Goal: Task Accomplishment & Management: Use online tool/utility

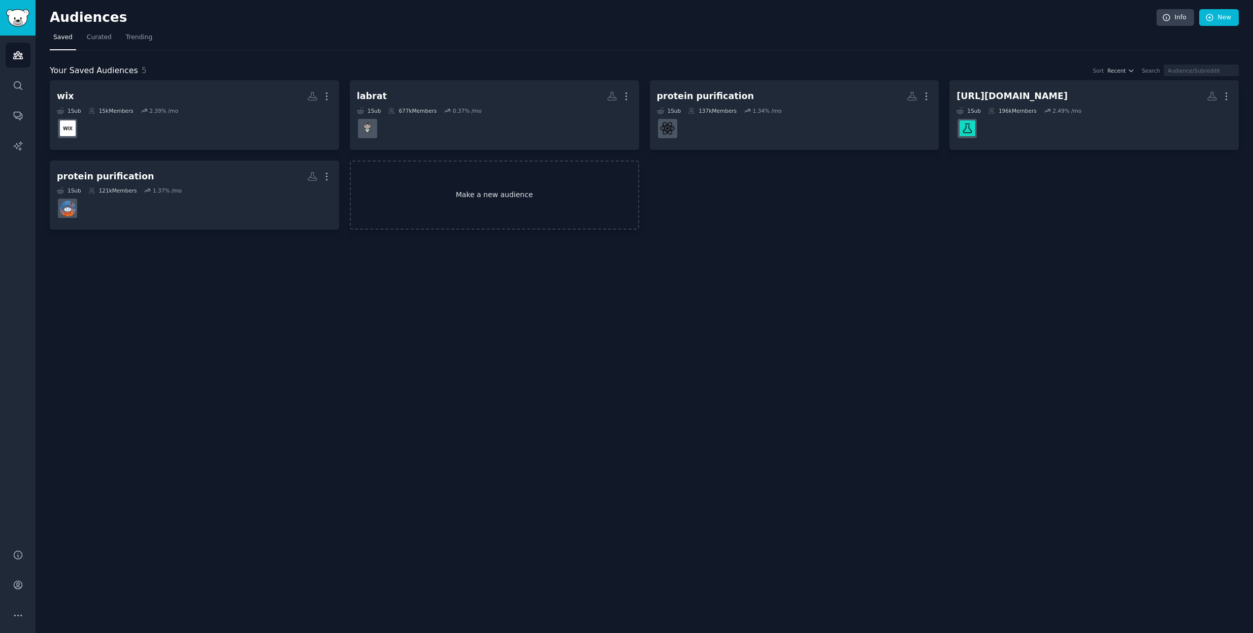
click at [506, 202] on link "Make a new audience" at bounding box center [494, 195] width 289 height 70
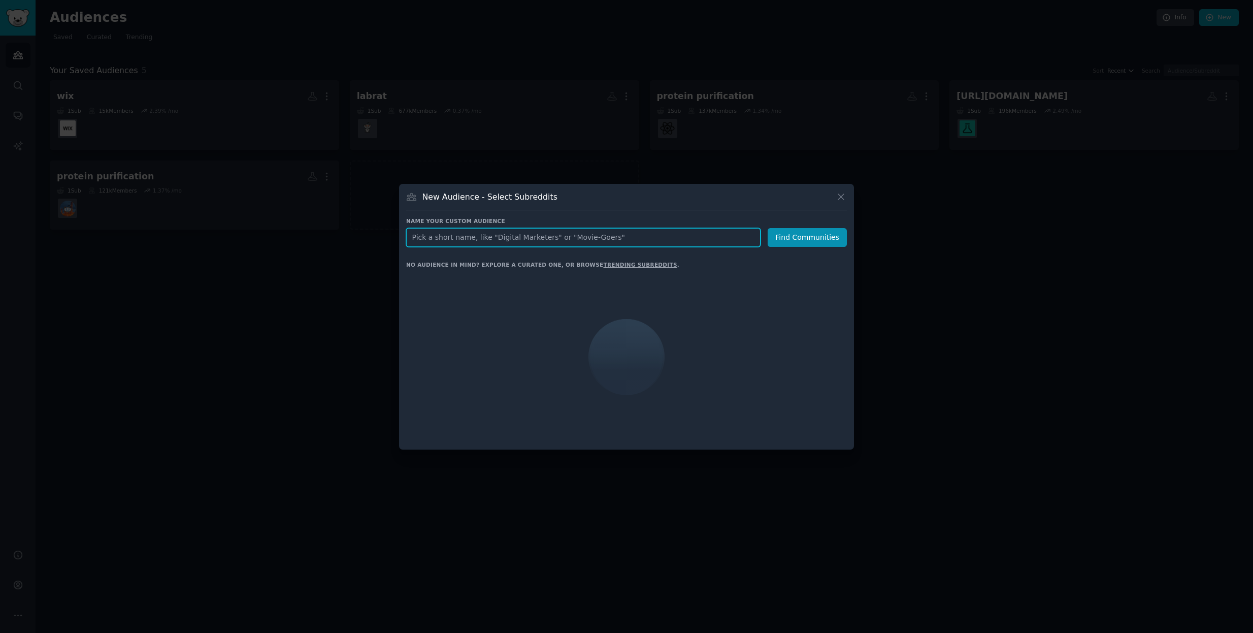
paste input "GenScript"
type input "GenScript"
click at [816, 237] on button "Find Communities" at bounding box center [807, 237] width 79 height 19
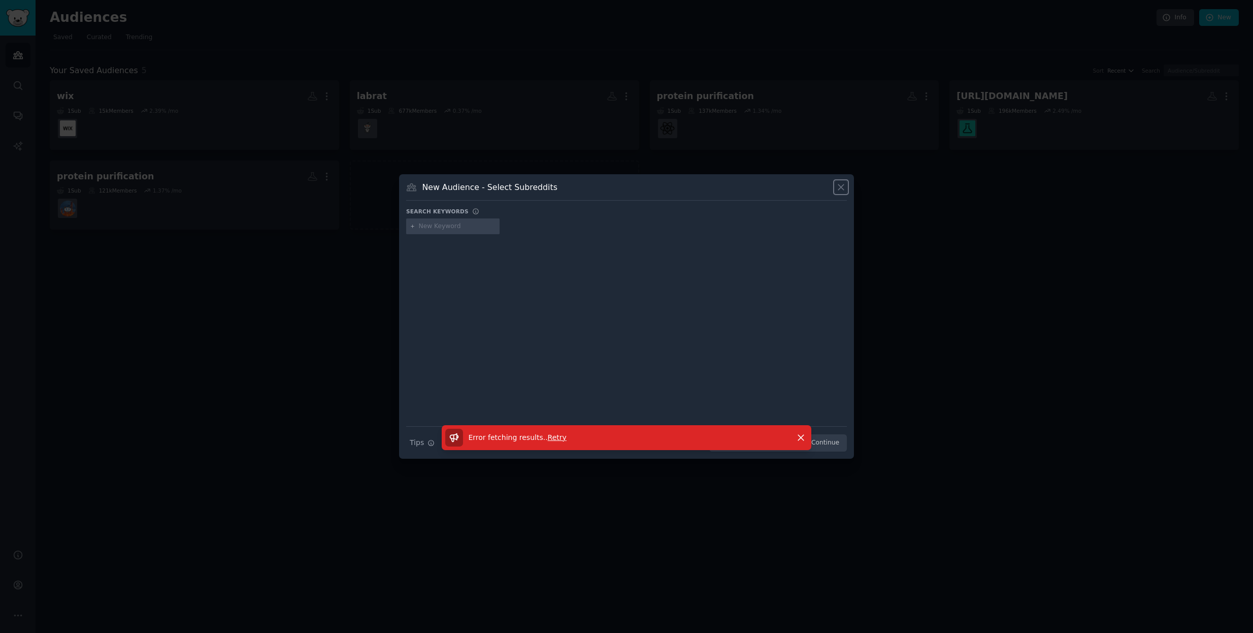
click at [846, 192] on icon at bounding box center [841, 187] width 11 height 11
click at [865, 237] on div "Audiences Info New Saved Curated Trending Your Saved Audiences 5 Sort Recent Se…" at bounding box center [645, 316] width 1218 height 633
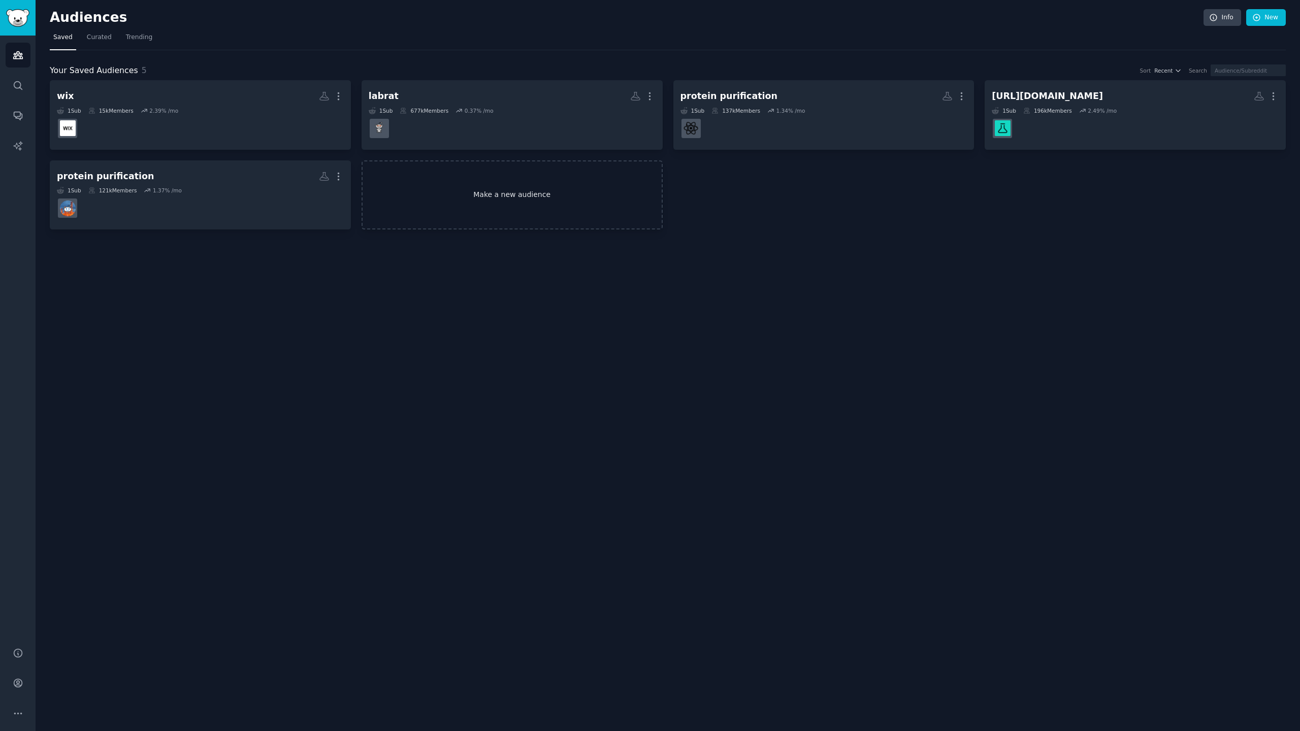
click at [470, 201] on link "Make a new audience" at bounding box center [512, 195] width 301 height 70
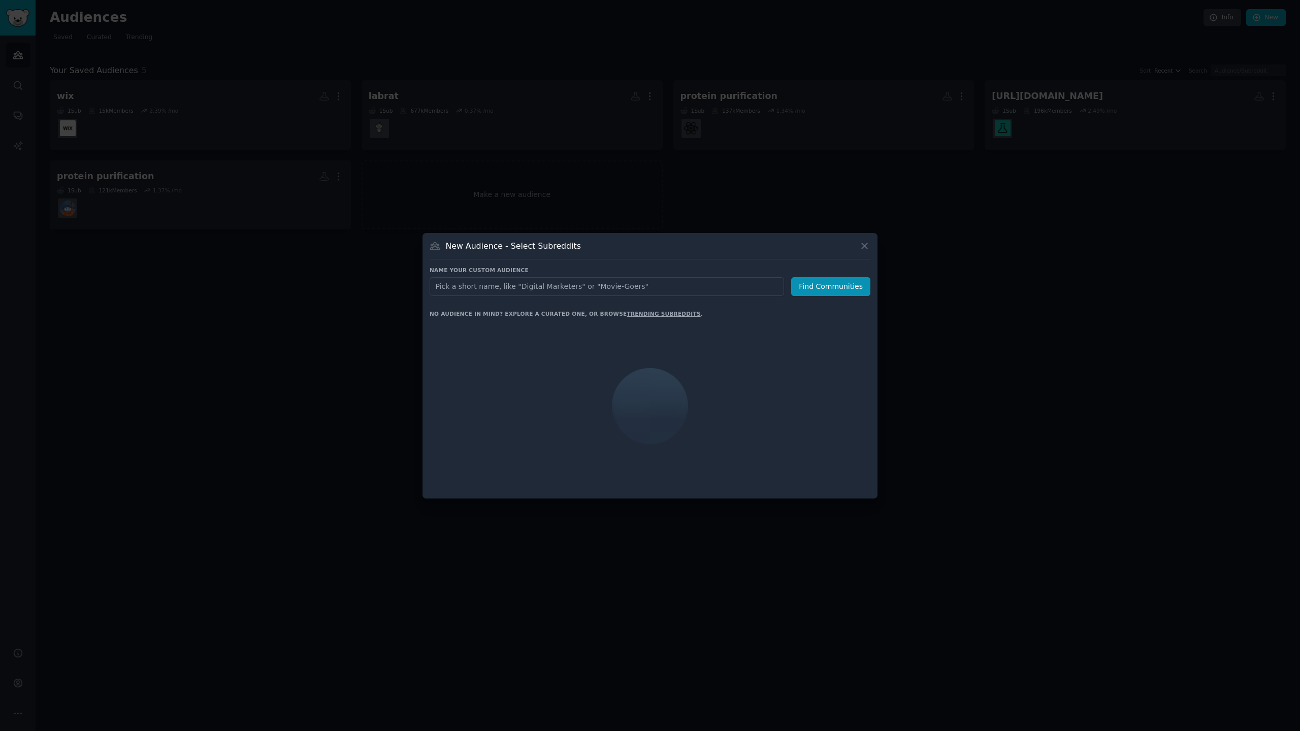
type input "[URL][DOMAIN_NAME]"
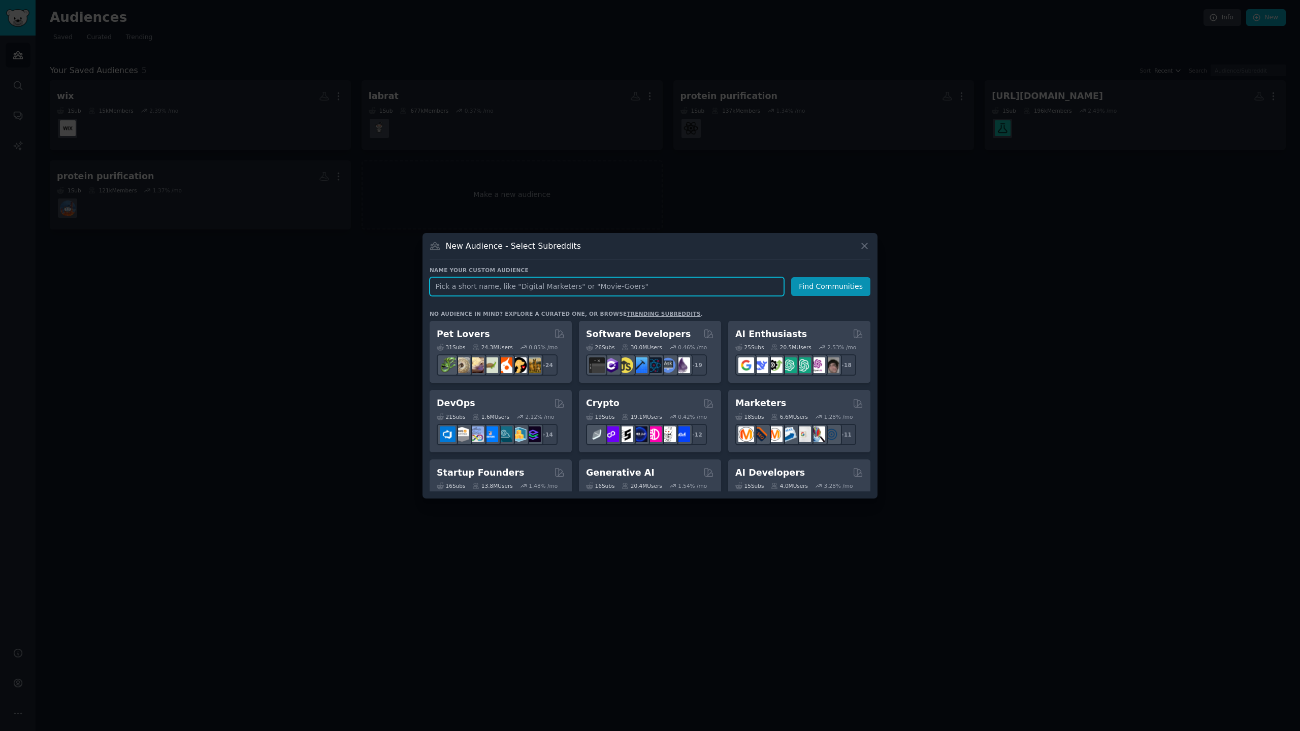
paste input "synthetic [MEDICAL_DATA]"
type input "synthetic [MEDICAL_DATA]"
click at [832, 291] on button "Find Communities" at bounding box center [830, 286] width 79 height 19
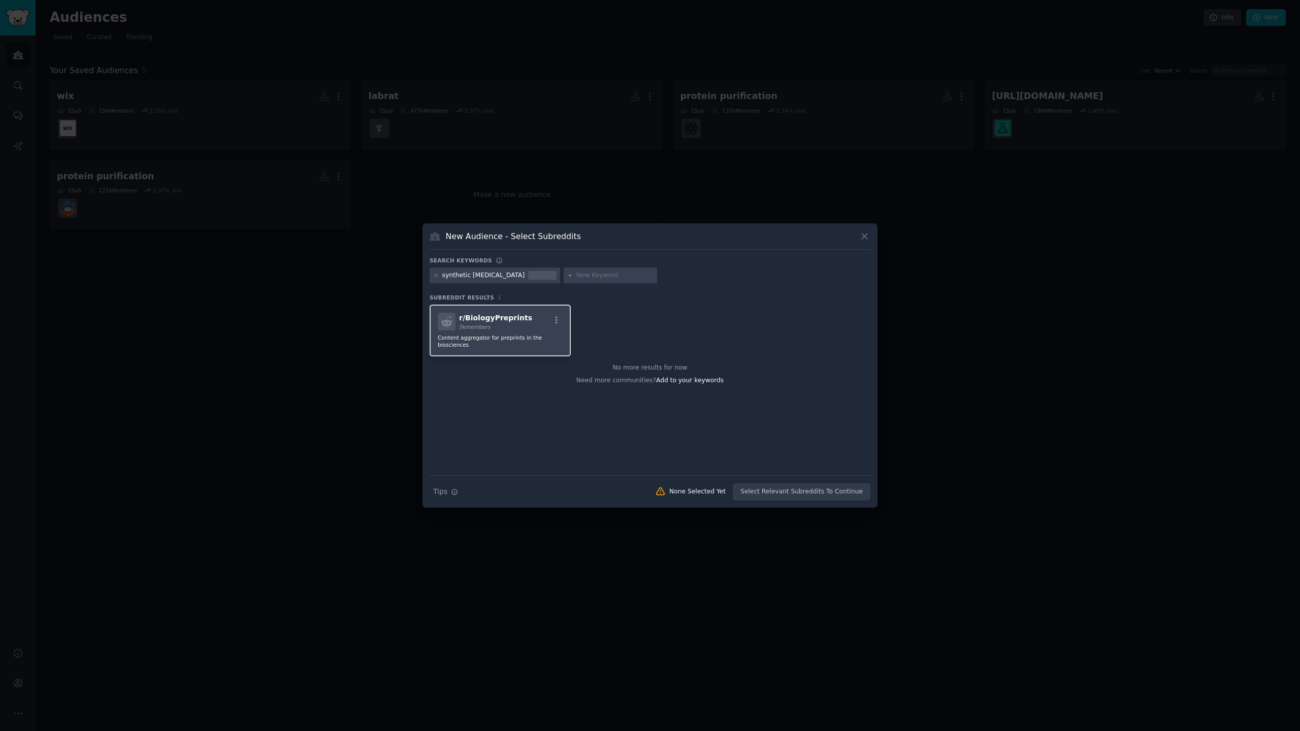
click at [528, 328] on div "r/ BiologyPreprints 3k members" at bounding box center [500, 322] width 125 height 18
click at [846, 489] on button "Create Audience" at bounding box center [837, 491] width 67 height 17
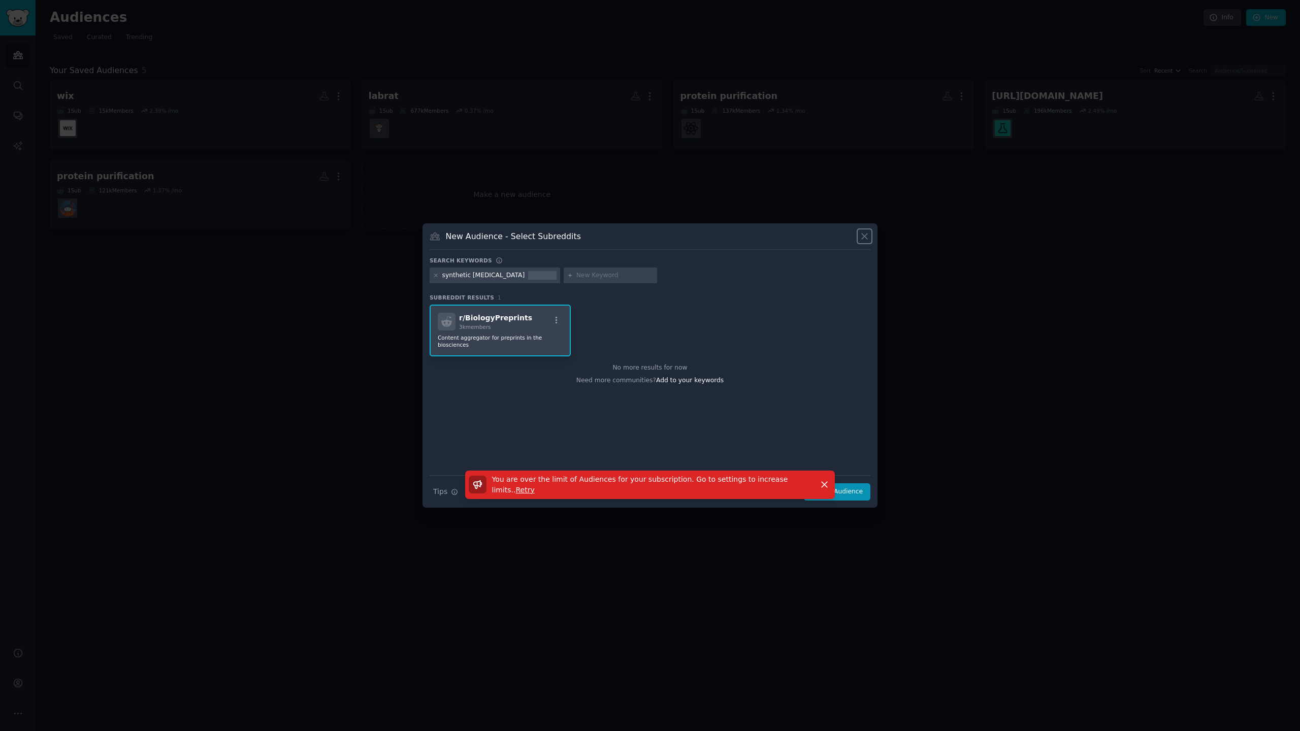
click at [862, 235] on icon at bounding box center [864, 236] width 11 height 11
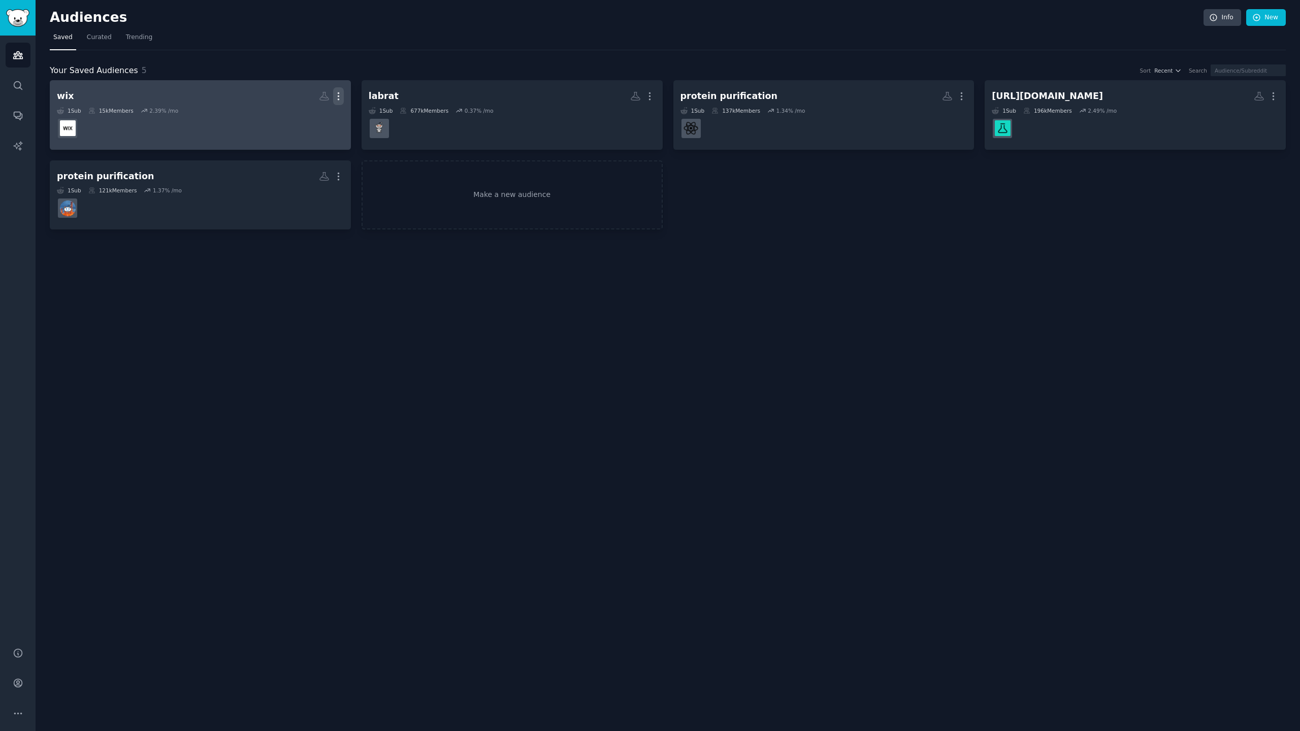
click at [341, 98] on icon "button" at bounding box center [338, 96] width 11 height 11
click at [314, 115] on p "Delete" at bounding box center [310, 117] width 23 height 11
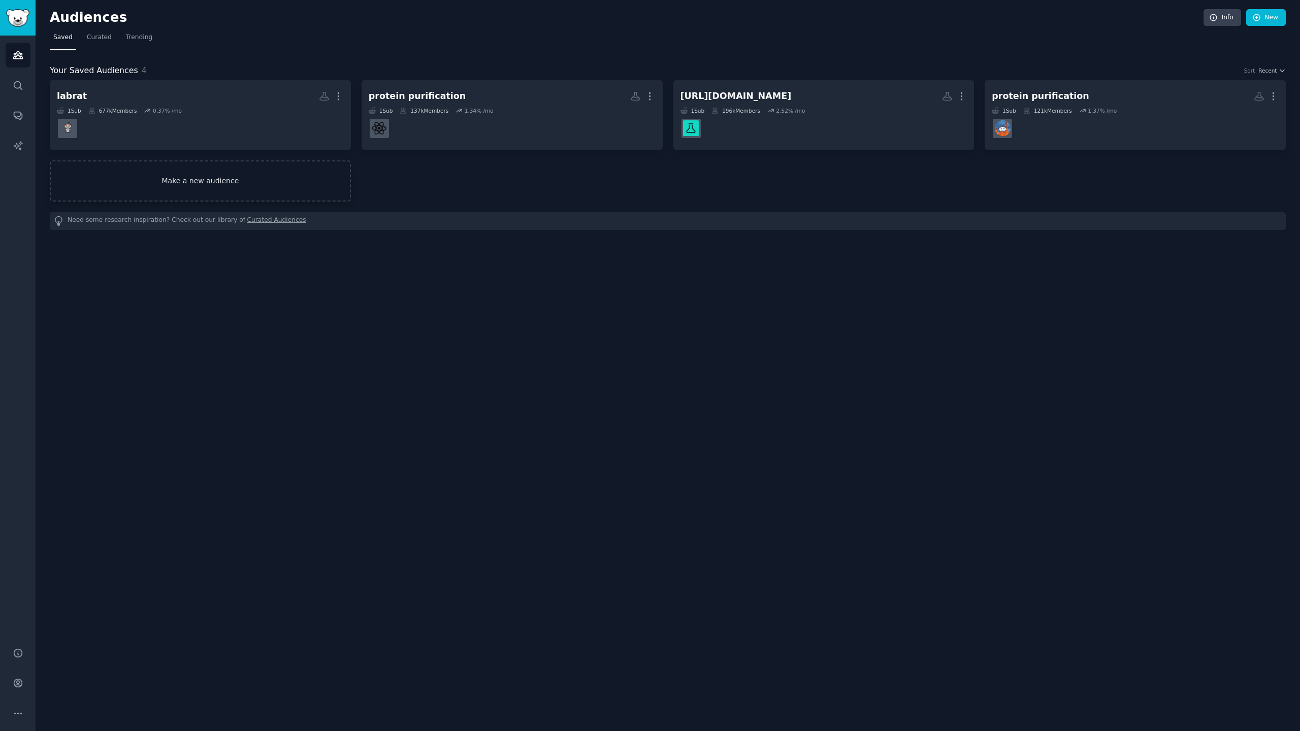
click at [221, 187] on link "Make a new audience" at bounding box center [200, 180] width 301 height 41
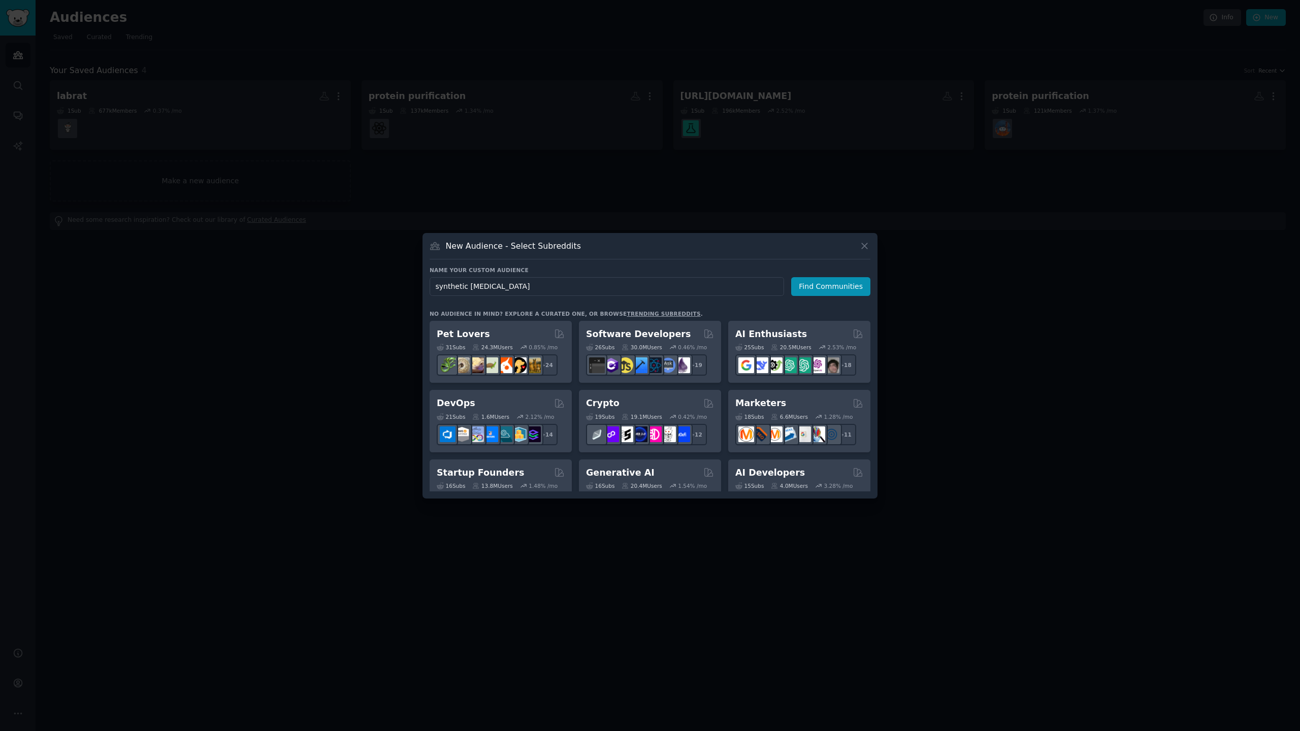
click at [445, 287] on input "synthetic [MEDICAL_DATA]" at bounding box center [607, 286] width 354 height 19
type input "synthetic [MEDICAL_DATA]"
click at [836, 290] on button "Find Communities" at bounding box center [830, 286] width 79 height 19
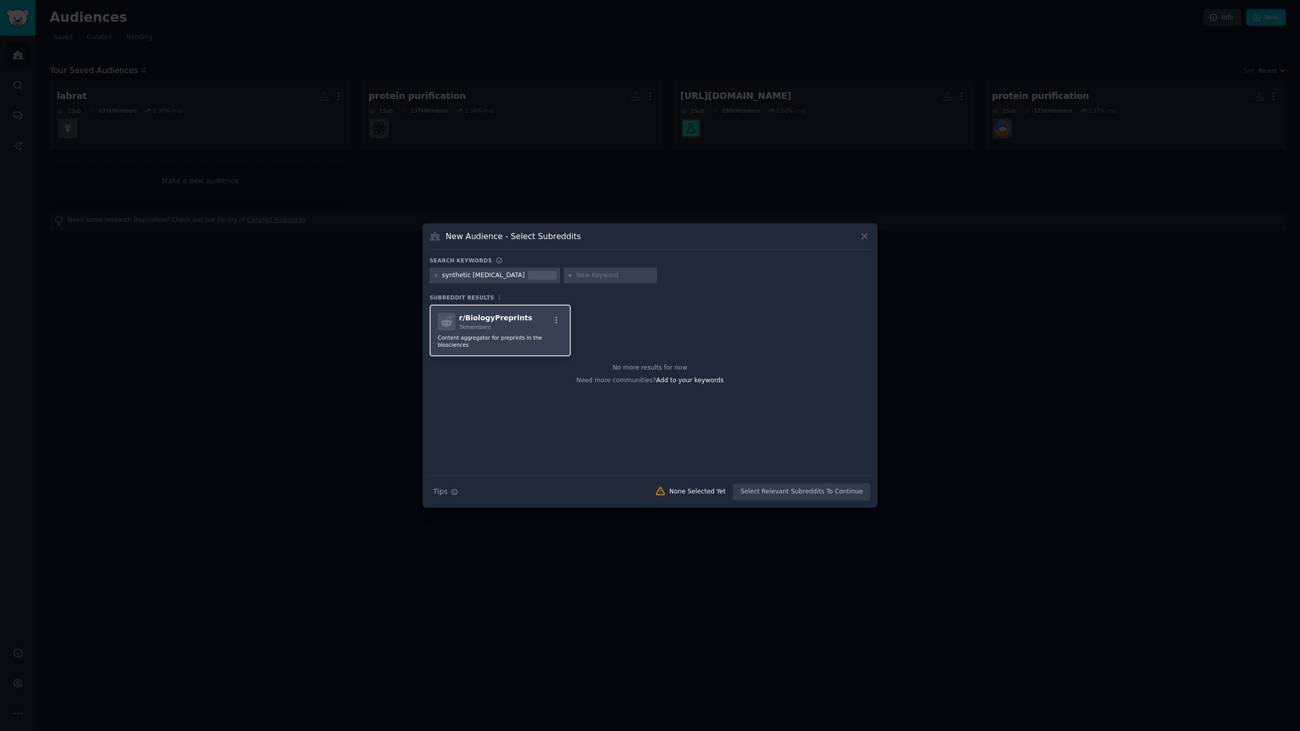
click at [515, 323] on h2 "r/ BiologyPreprints 3k members" at bounding box center [495, 322] width 73 height 18
click at [837, 493] on button "Create Audience" at bounding box center [837, 491] width 67 height 17
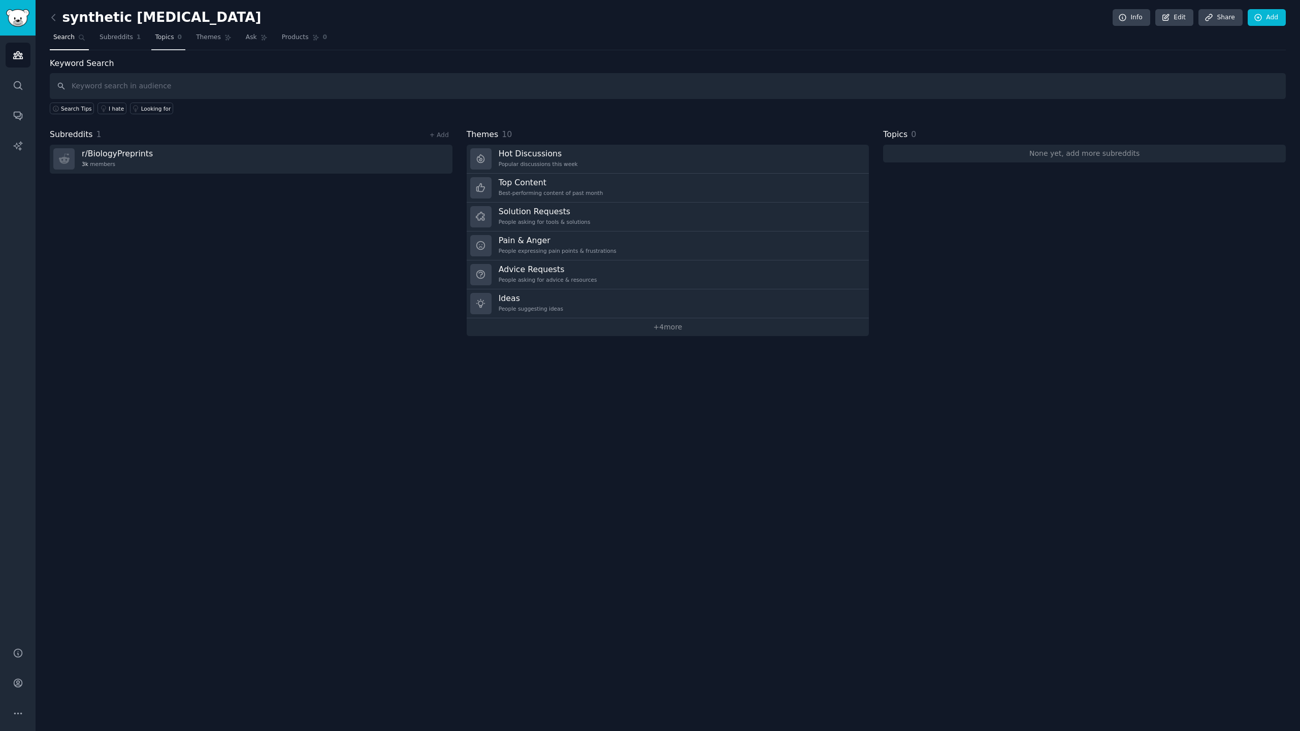
click at [160, 43] on link "Topics 0" at bounding box center [168, 39] width 34 height 21
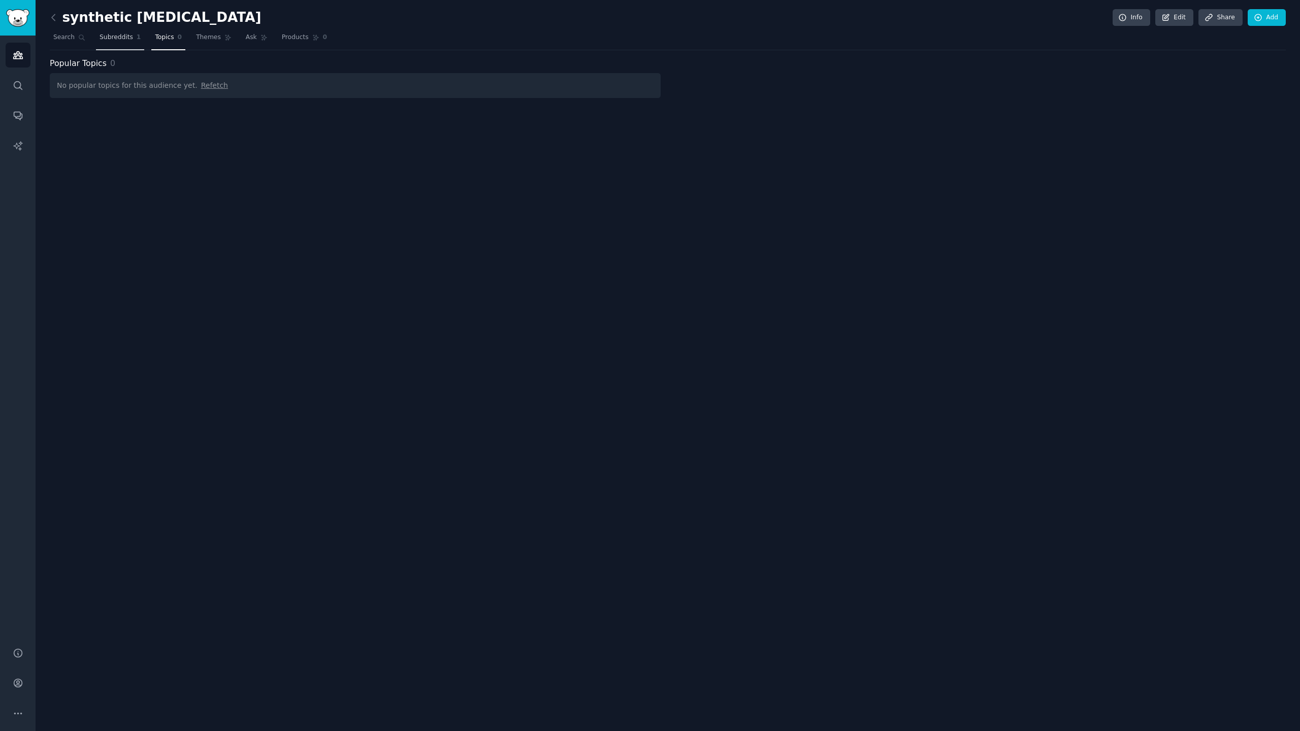
click at [123, 38] on span "Subreddits" at bounding box center [117, 37] width 34 height 9
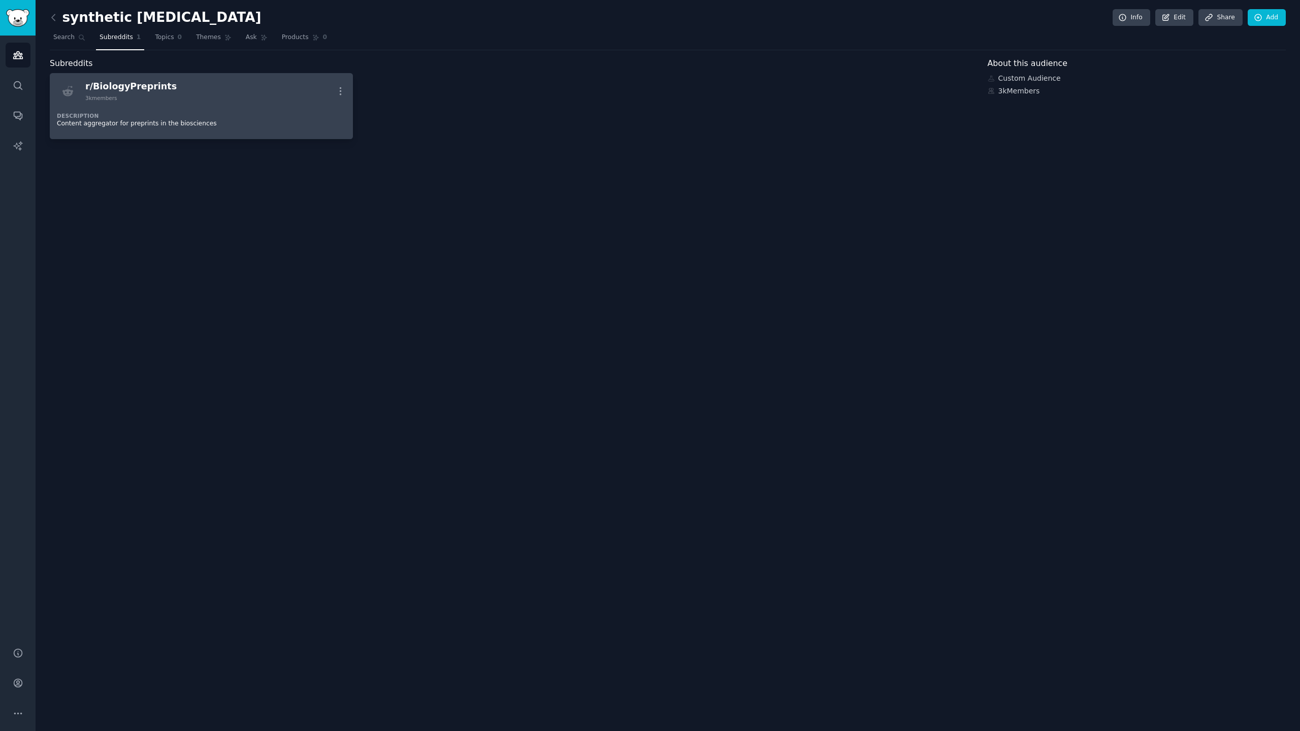
click at [204, 93] on div "r/ BiologyPreprints 3k members More" at bounding box center [201, 90] width 289 height 21
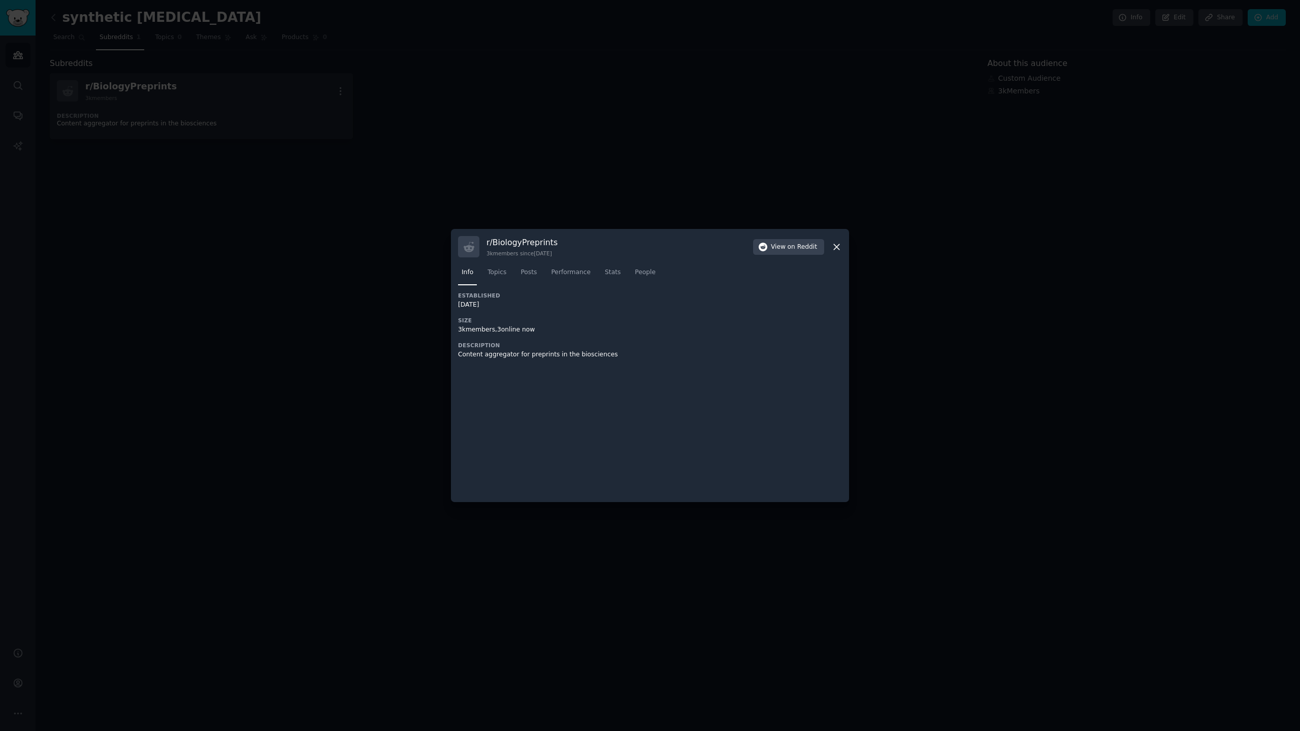
click at [539, 248] on div "r/ BiologyPreprints 3k members since [DATE]" at bounding box center [521, 247] width 71 height 20
click at [534, 273] on span "Posts" at bounding box center [528, 272] width 16 height 9
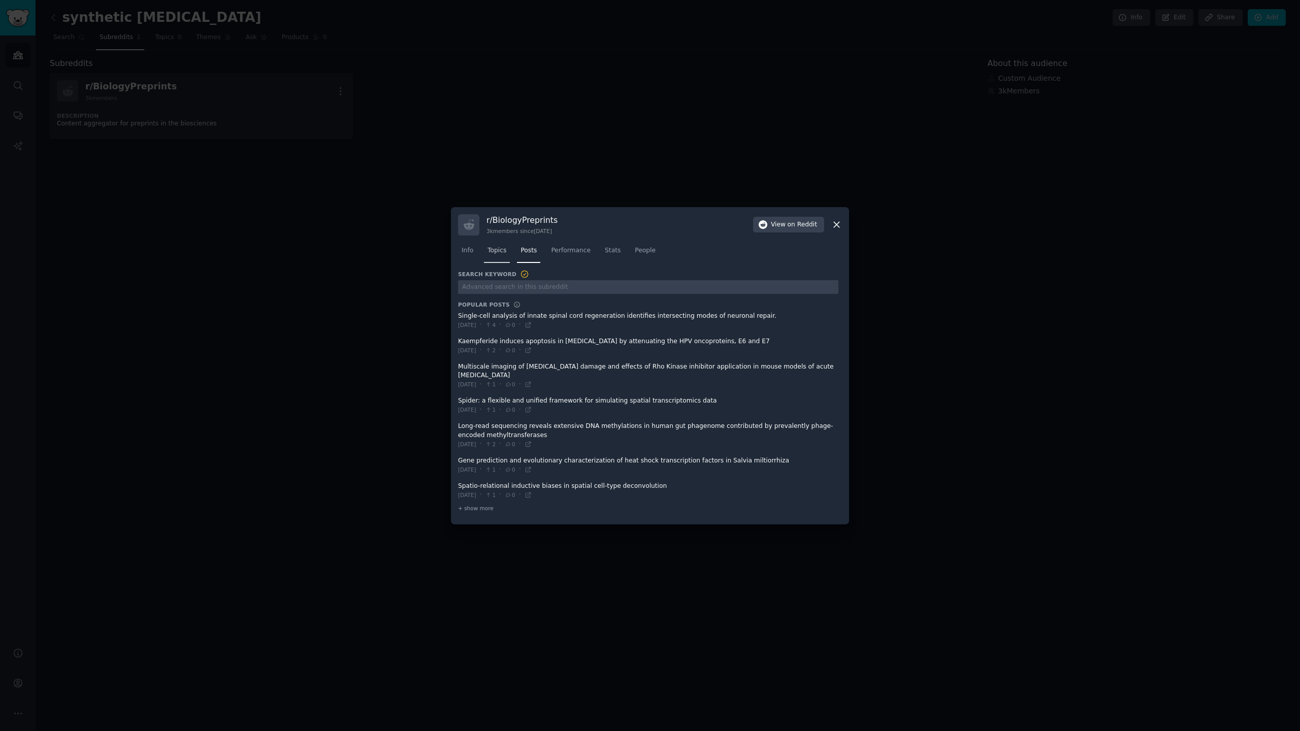
click at [498, 253] on span "Topics" at bounding box center [496, 250] width 19 height 9
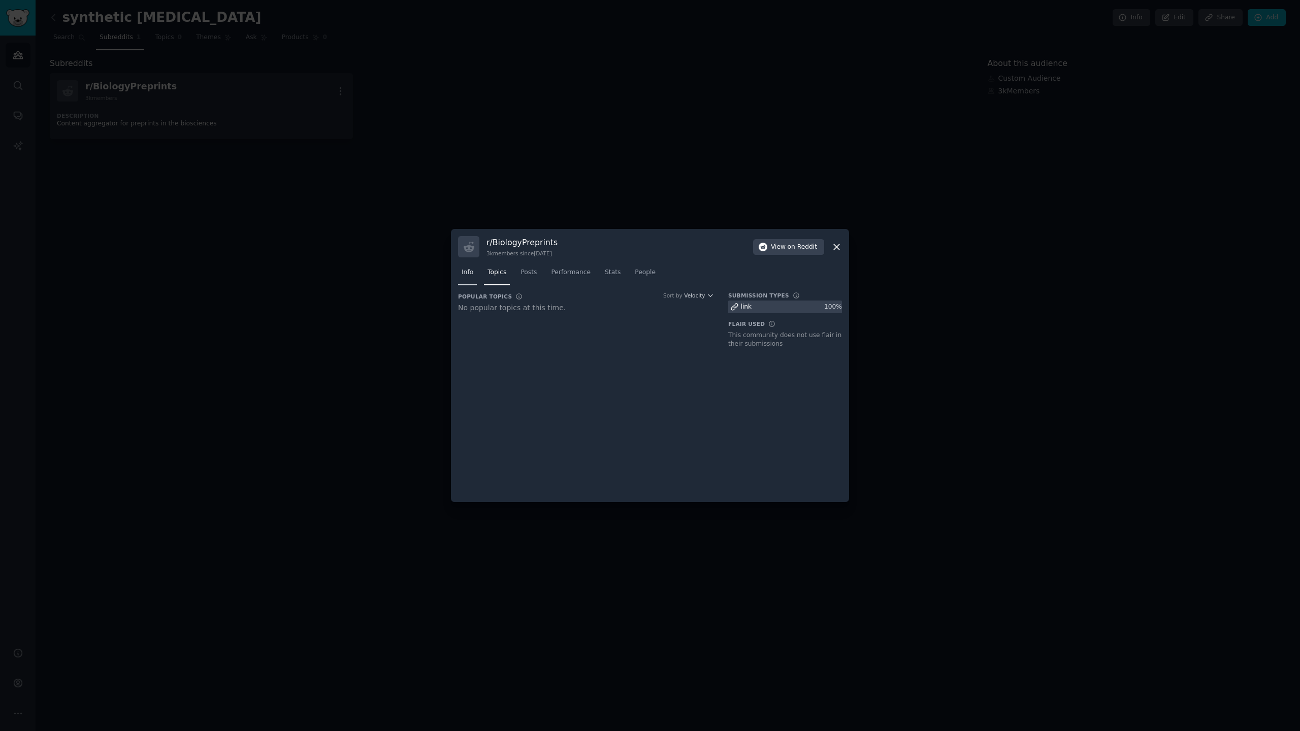
click at [467, 275] on span "Info" at bounding box center [468, 272] width 12 height 9
